Goal: Task Accomplishment & Management: Complete application form

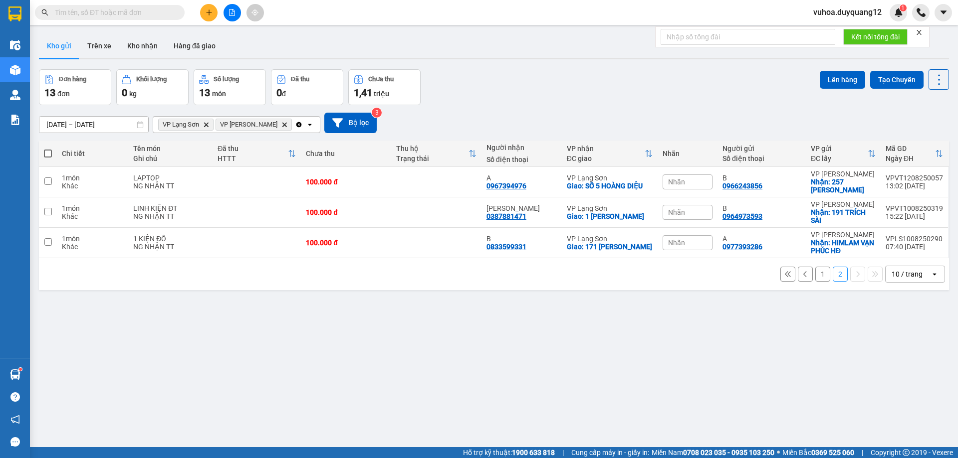
scroll to position [46, 0]
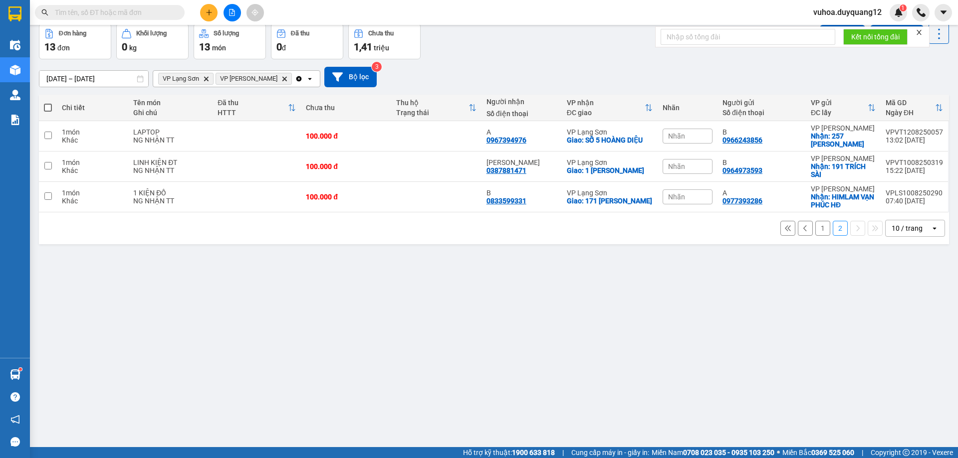
click at [94, 14] on input "text" at bounding box center [114, 12] width 118 height 11
paste input "0363839604"
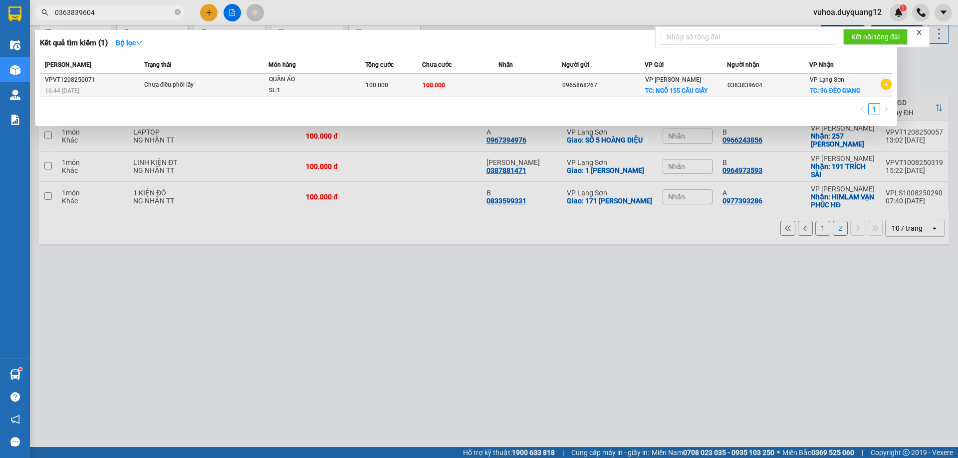
type input "0363839604"
click at [515, 87] on td at bounding box center [529, 85] width 63 height 23
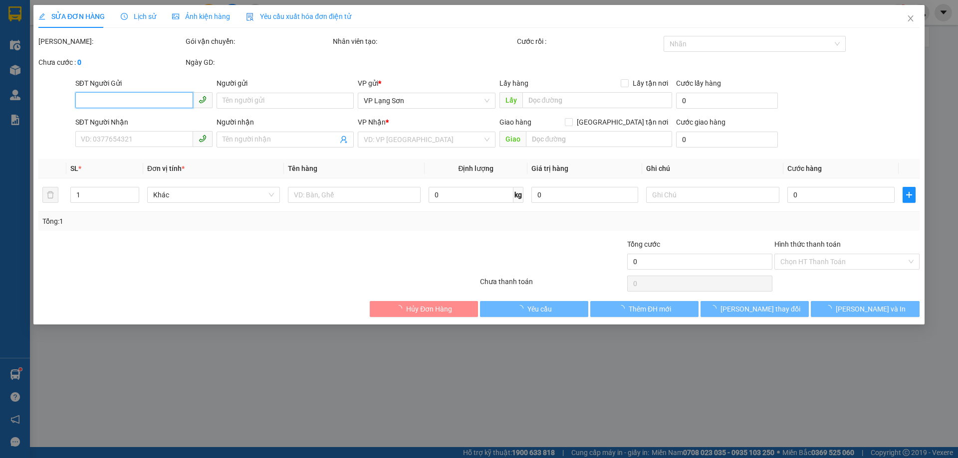
type input "0965868267"
checkbox input "true"
type input "NGÕ 155 CẦU GIẤY"
type input "0363839604"
checkbox input "true"
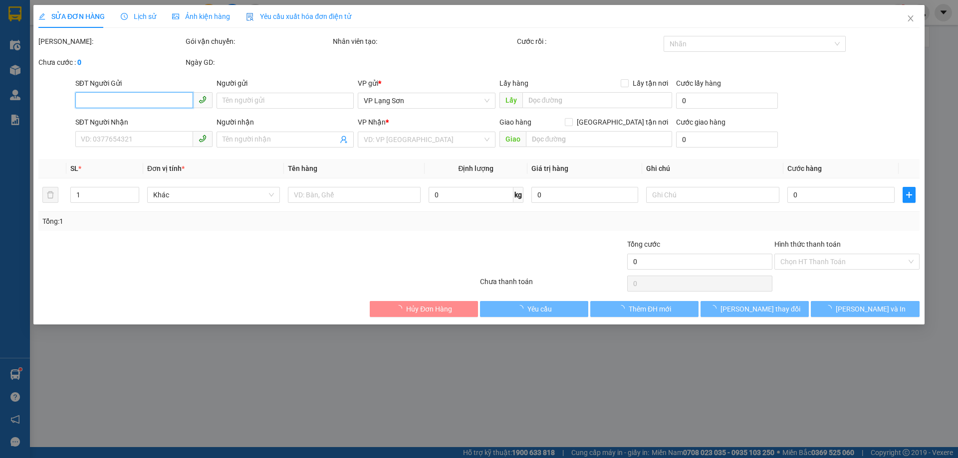
type input "96 ĐÈO GIANG"
type input "100.000"
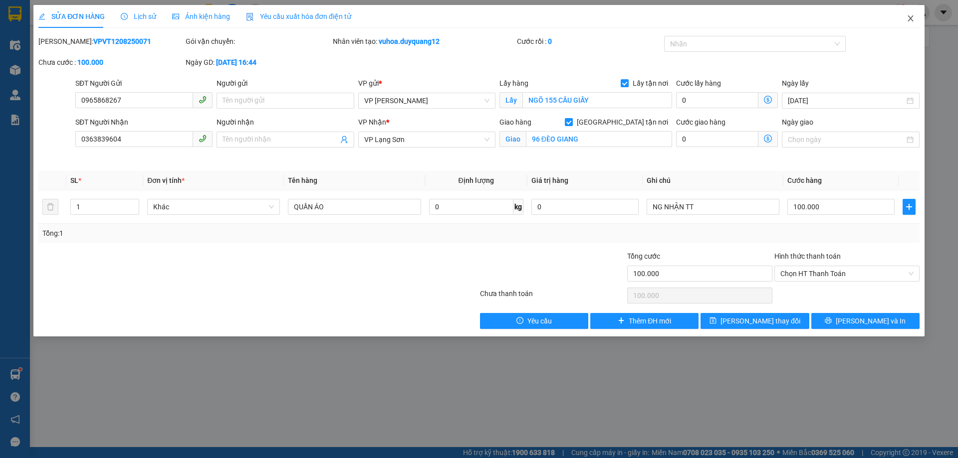
click at [912, 20] on icon "close" at bounding box center [909, 18] width 5 height 6
